Goal: Navigation & Orientation: Find specific page/section

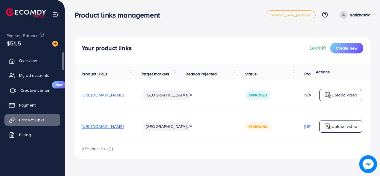
click at [32, 88] on span "Creative center" at bounding box center [35, 90] width 29 height 6
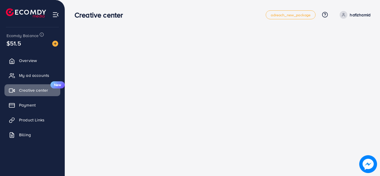
click at [56, 15] on img at bounding box center [55, 14] width 7 height 7
click at [33, 120] on span "Product Links" at bounding box center [34, 120] width 26 height 6
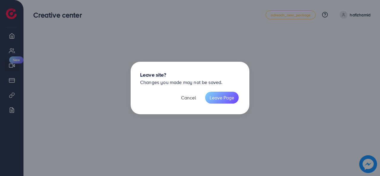
click at [190, 98] on button "Cancel" at bounding box center [189, 98] width 24 height 12
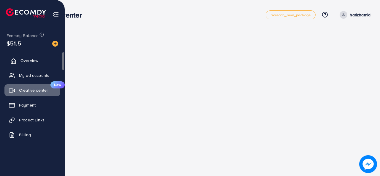
click at [37, 59] on span "Overview" at bounding box center [30, 61] width 18 height 6
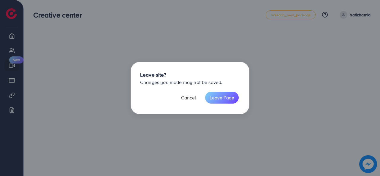
click at [191, 95] on button "Cancel" at bounding box center [189, 98] width 24 height 12
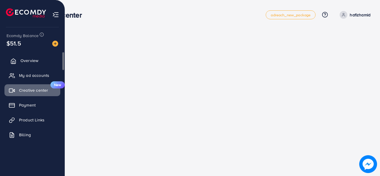
click at [33, 60] on span "Overview" at bounding box center [30, 61] width 18 height 6
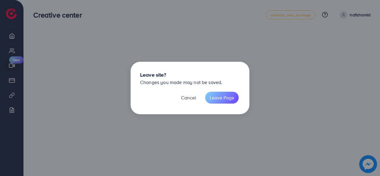
click at [185, 99] on button "Cancel" at bounding box center [189, 98] width 24 height 12
